Goal: Navigation & Orientation: Find specific page/section

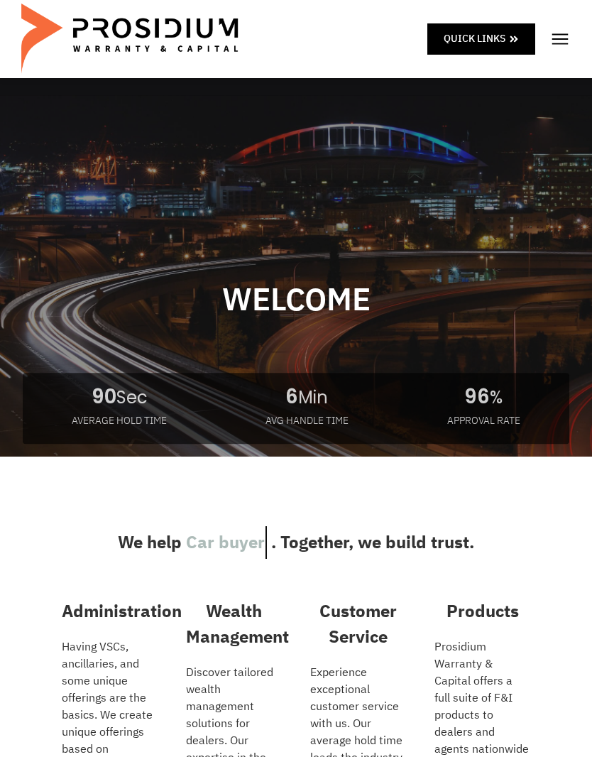
click at [559, 33] on img at bounding box center [560, 38] width 21 height 21
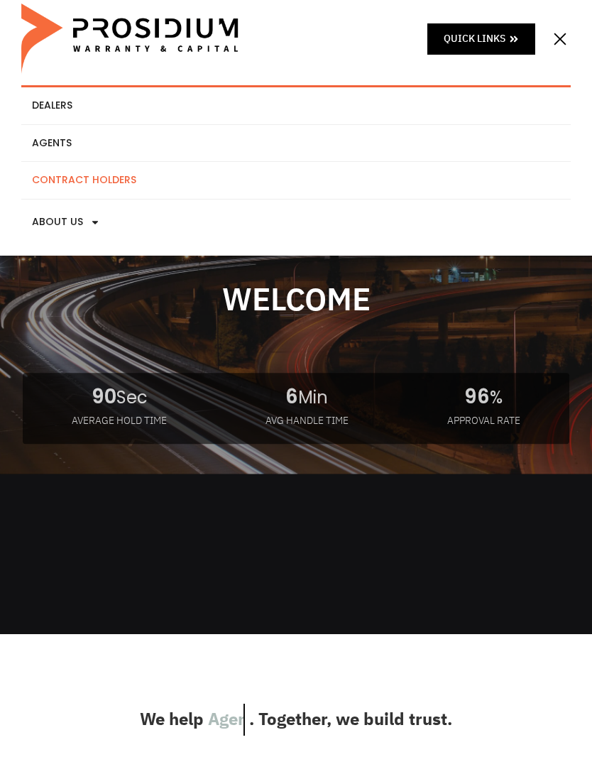
click at [118, 177] on link "Contract Holders" at bounding box center [296, 180] width 550 height 37
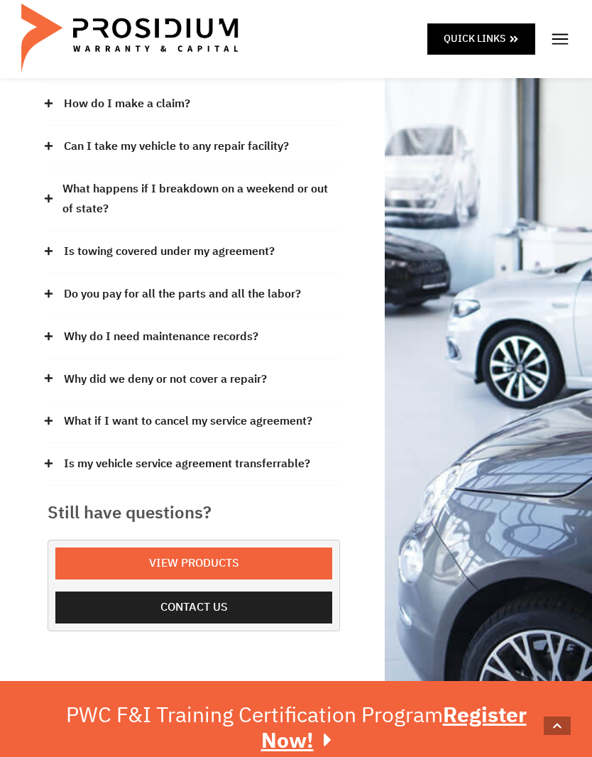
scroll to position [329, 0]
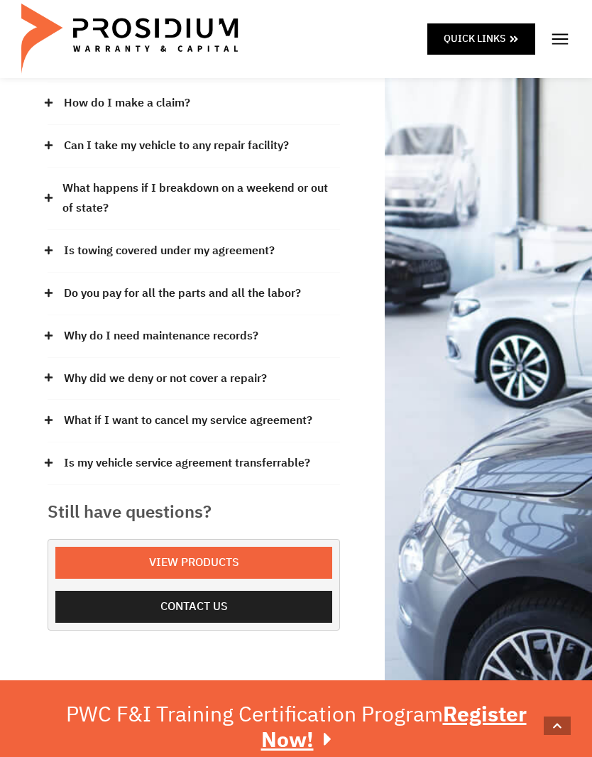
click at [262, 553] on span "View Products" at bounding box center [194, 563] width 246 height 21
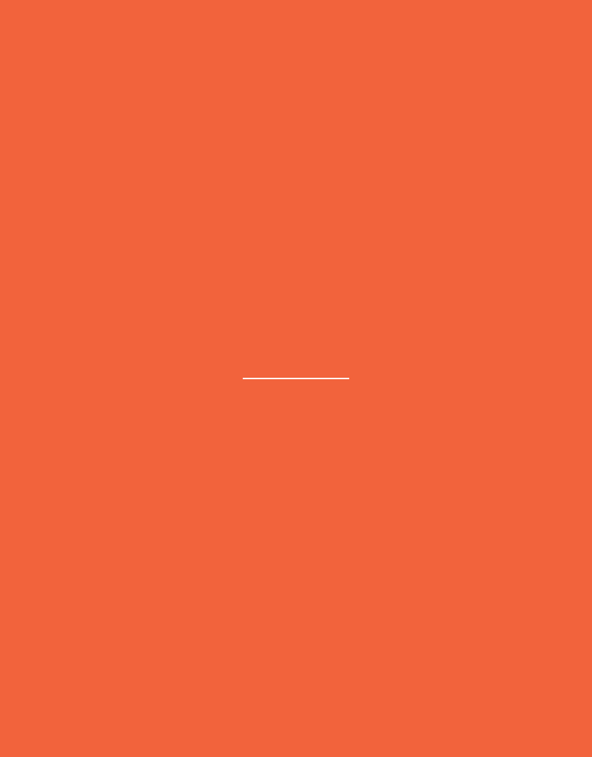
scroll to position [380, 0]
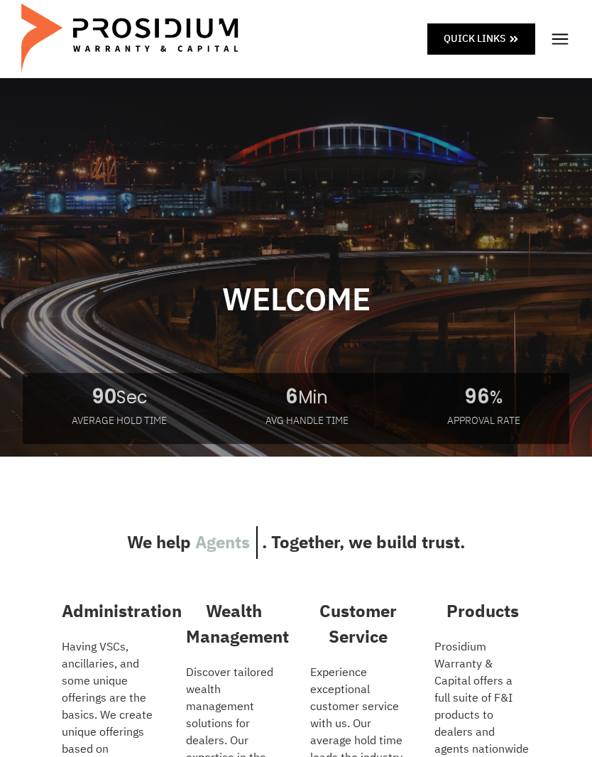
click at [496, 42] on span "Quick Links" at bounding box center [475, 39] width 62 height 18
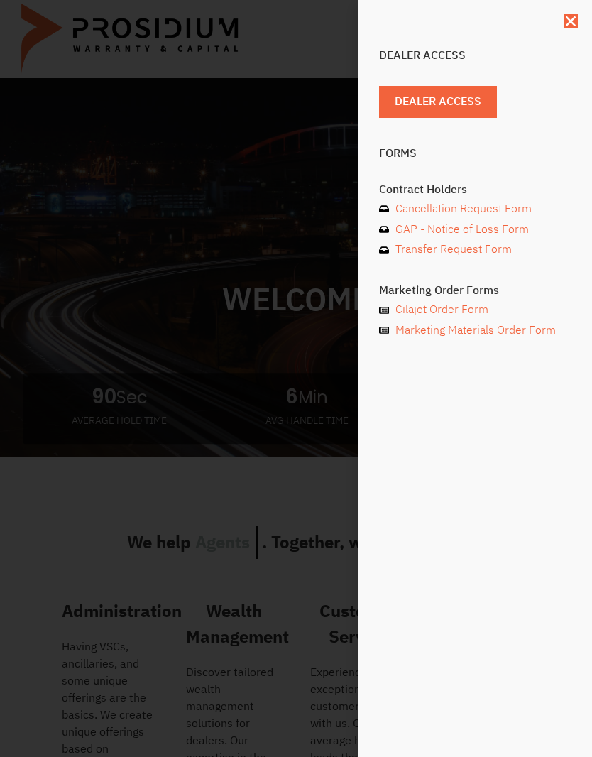
click at [120, 369] on div "Dealer Access Dealer Access Forms Contract Holders Cancellation Request Form GA…" at bounding box center [296, 378] width 592 height 757
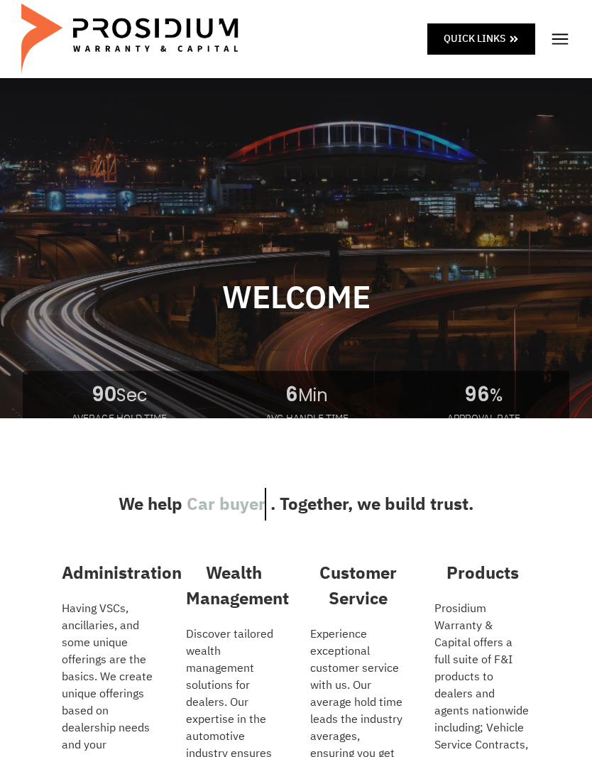
scroll to position [30, 0]
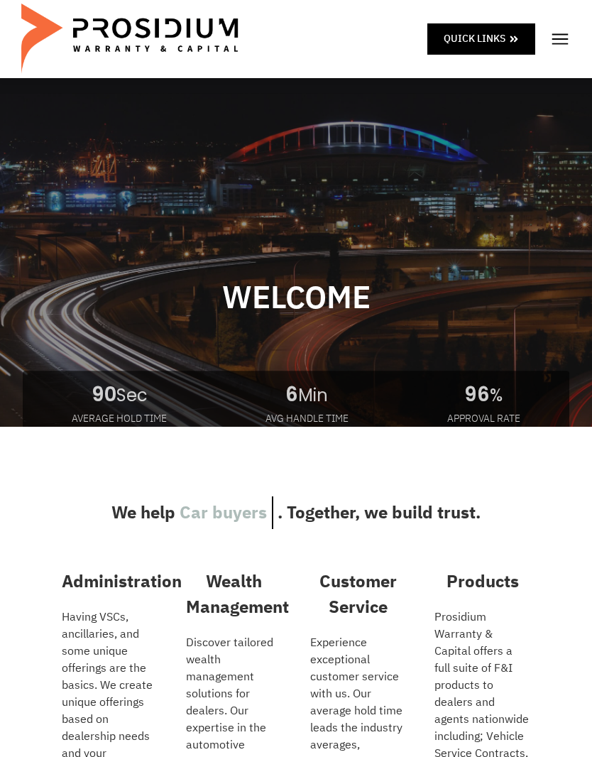
click at [565, 38] on img at bounding box center [560, 38] width 21 height 21
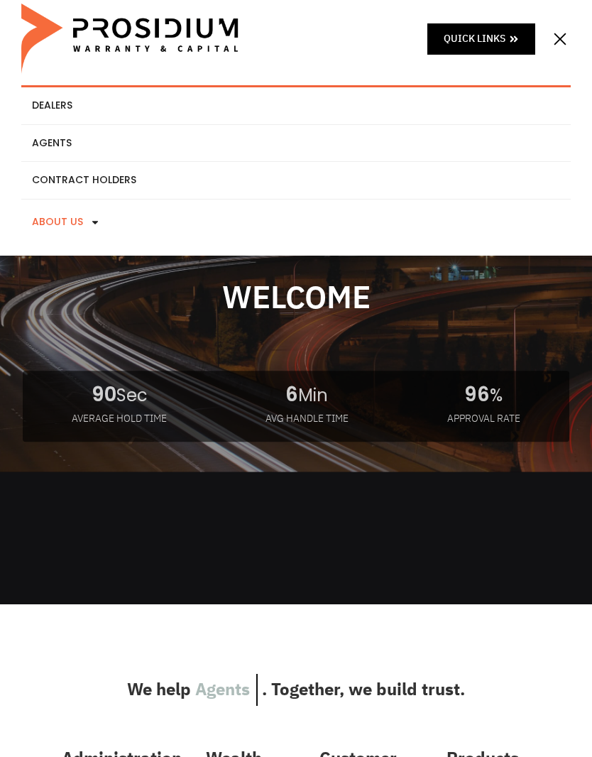
click at [48, 224] on link "About Us" at bounding box center [296, 222] width 550 height 45
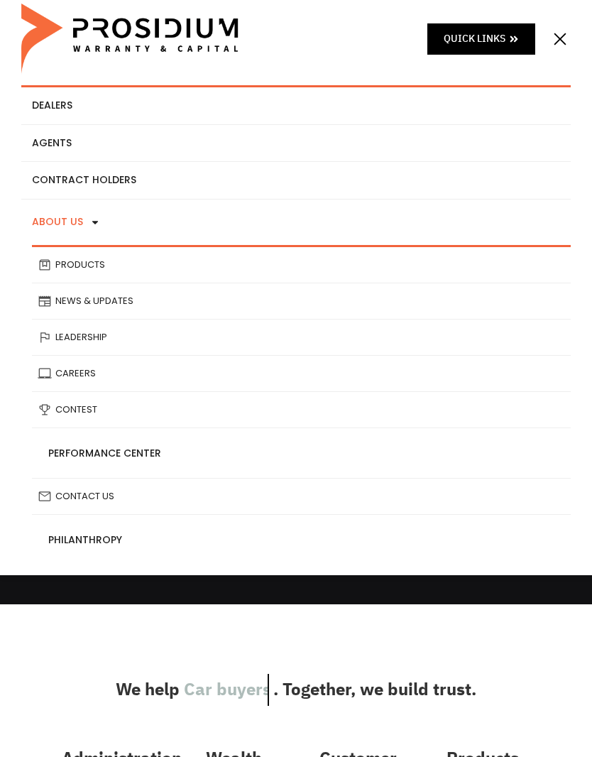
click at [553, 33] on img at bounding box center [560, 38] width 21 height 21
